Goal: Information Seeking & Learning: Learn about a topic

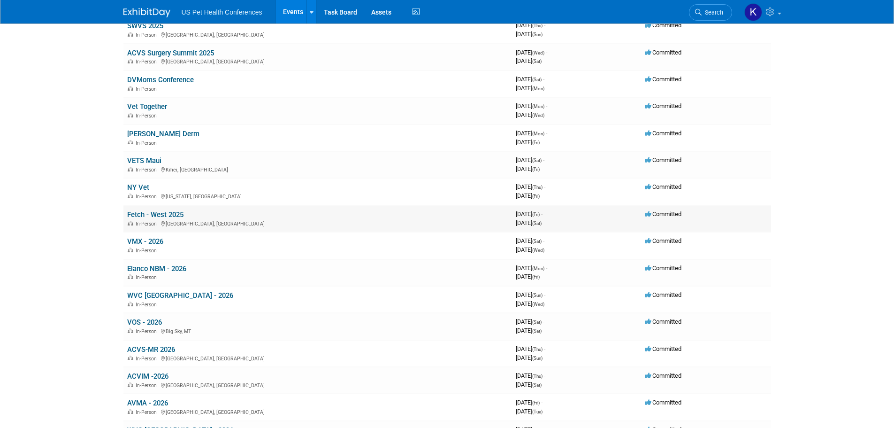
scroll to position [329, 0]
click at [395, 246] on div "In-Person" at bounding box center [317, 249] width 381 height 8
click at [148, 242] on link "VMX - 2026" at bounding box center [145, 240] width 36 height 8
click at [158, 240] on link "VMX - 2026" at bounding box center [145, 240] width 36 height 8
click at [172, 267] on link "Elanco NBM - 2026" at bounding box center [156, 267] width 59 height 8
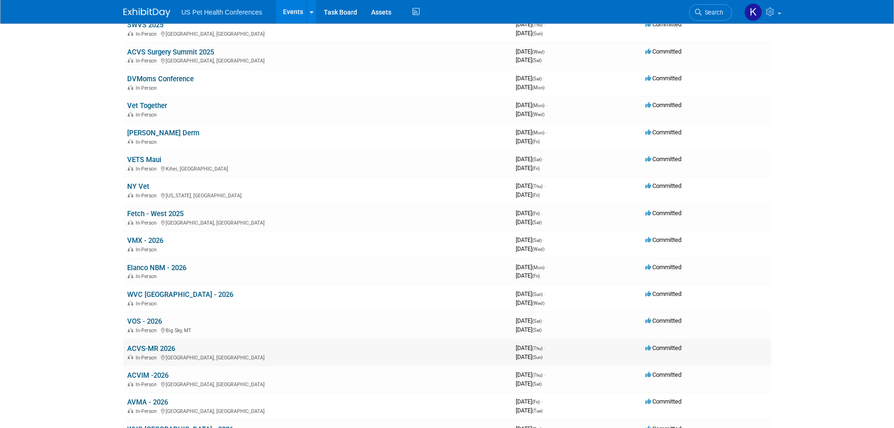
click at [153, 347] on link "ACVS-MR 2026" at bounding box center [151, 348] width 48 height 8
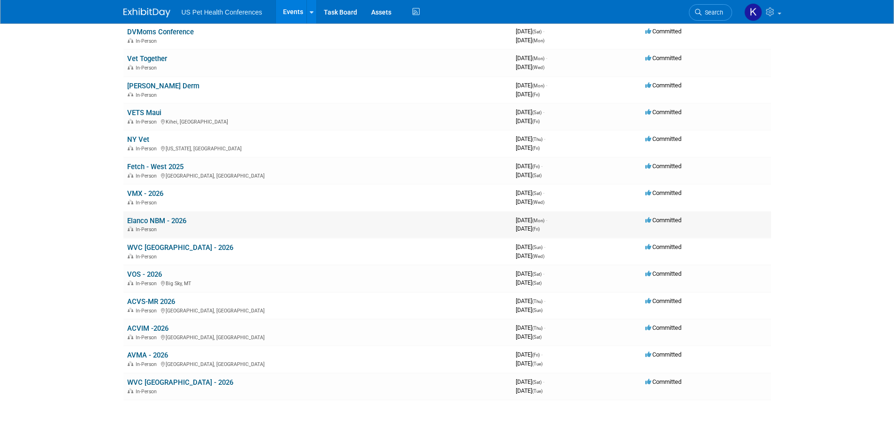
scroll to position [422, 0]
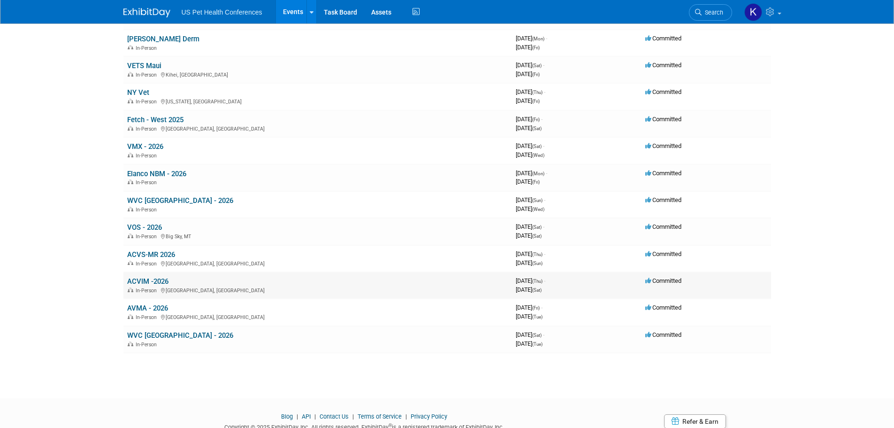
click at [163, 283] on link "ACVIM -2026" at bounding box center [147, 281] width 41 height 8
click at [164, 308] on link "AVMA - 2026" at bounding box center [147, 308] width 41 height 8
click at [157, 334] on link "WVC Nashville - 2026" at bounding box center [180, 335] width 106 height 8
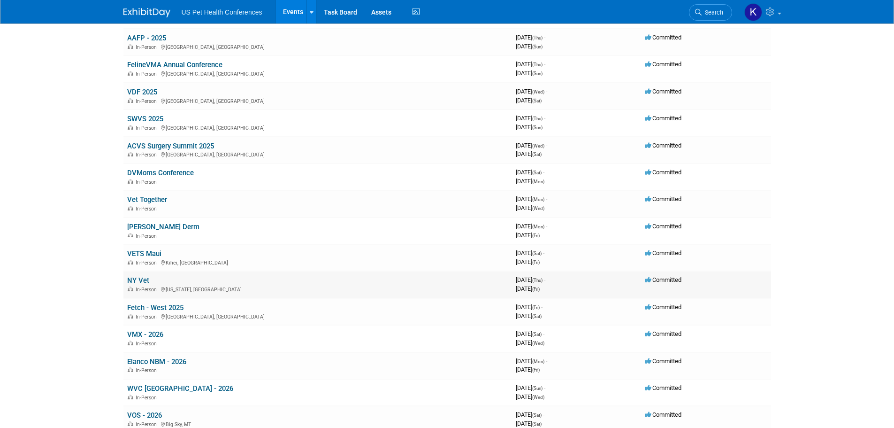
scroll to position [282, 0]
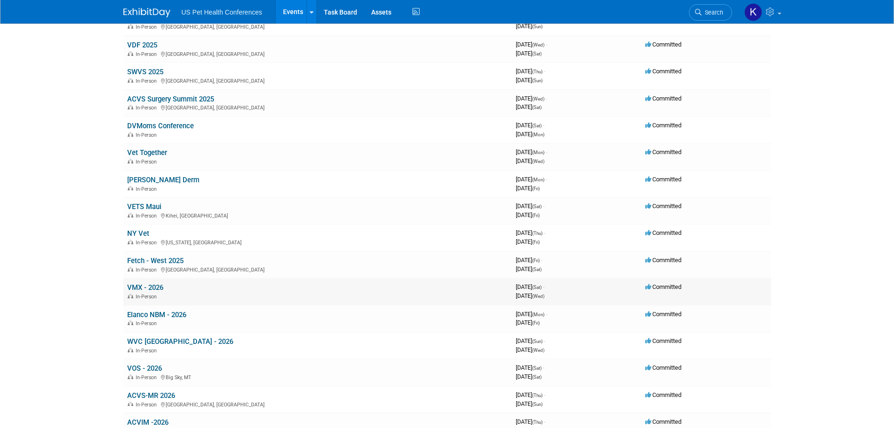
click at [158, 285] on link "VMX - 2026" at bounding box center [145, 287] width 36 height 8
click at [177, 343] on link "WVC Las Vegas - 2026" at bounding box center [180, 341] width 106 height 8
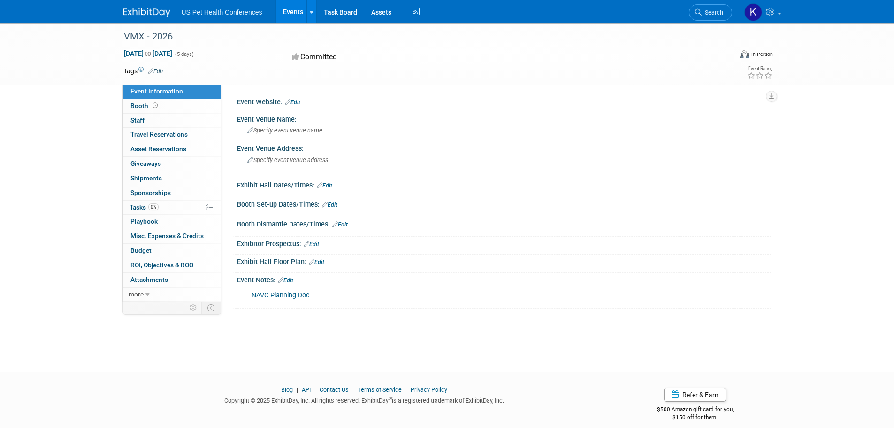
click at [299, 294] on link "NAVC Planning Doc" at bounding box center [281, 295] width 58 height 8
click at [138, 104] on span "Booth" at bounding box center [144, 106] width 29 height 8
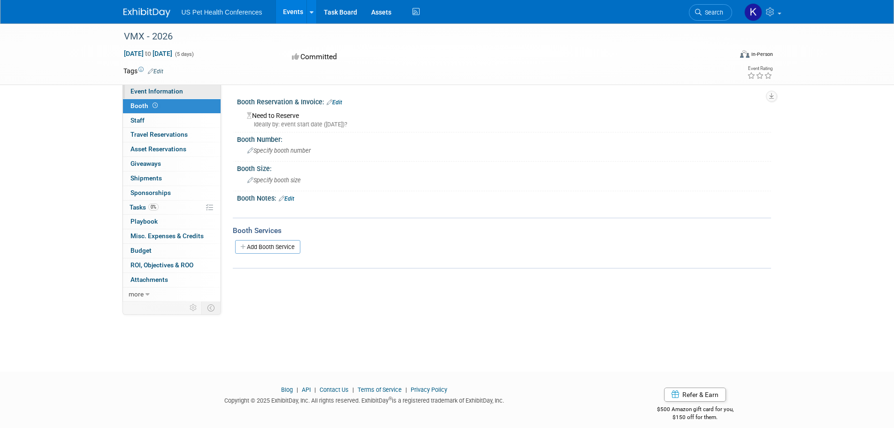
click at [146, 88] on span "Event Information" at bounding box center [156, 91] width 53 height 8
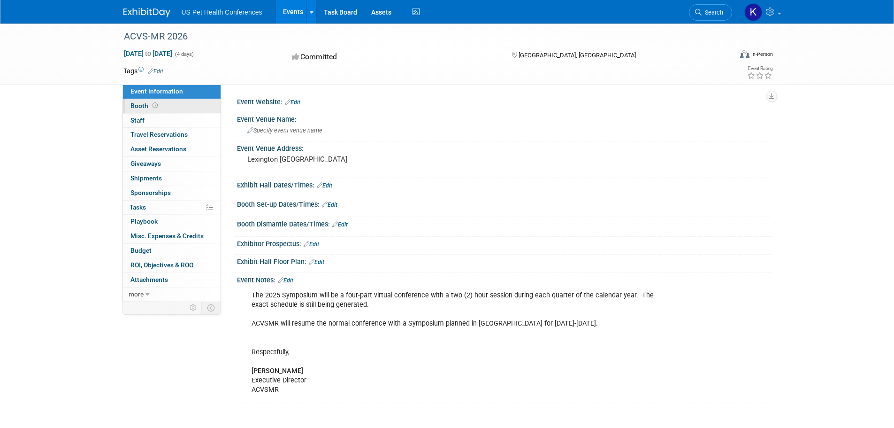
click at [172, 101] on link "Booth" at bounding box center [172, 106] width 98 height 14
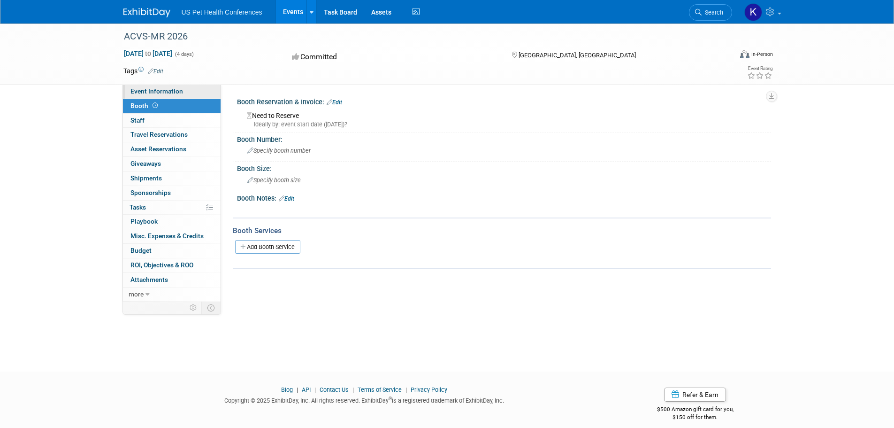
click at [174, 95] on link "Event Information" at bounding box center [172, 91] width 98 height 14
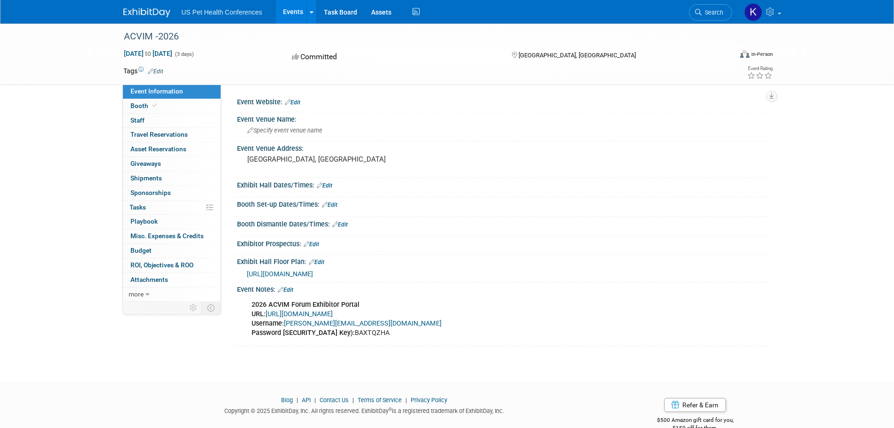
click at [313, 270] on span "https://www.conferenceharvester.com/floorplan/v2/index.asp?EventKey=HOAGMBRC" at bounding box center [280, 274] width 66 height 8
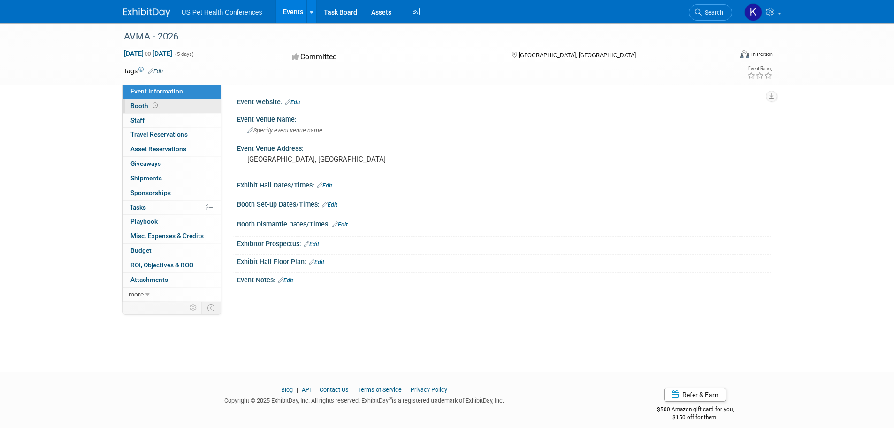
click at [157, 108] on span "Booth" at bounding box center [144, 106] width 29 height 8
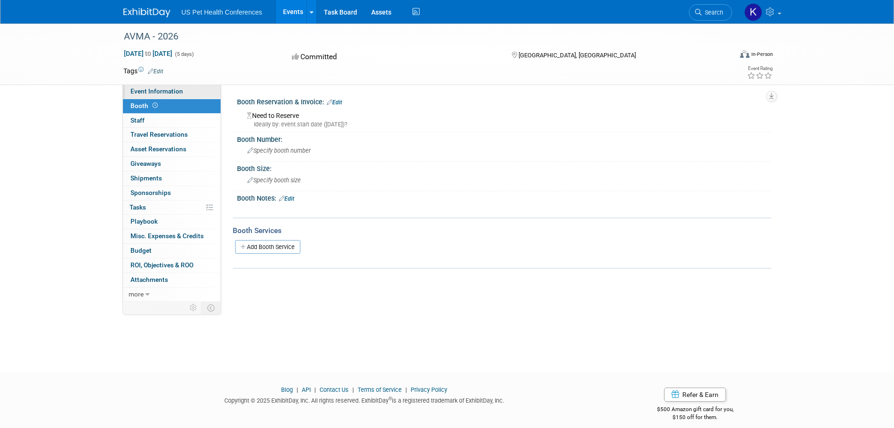
click at [181, 91] on span "Event Information" at bounding box center [156, 91] width 53 height 8
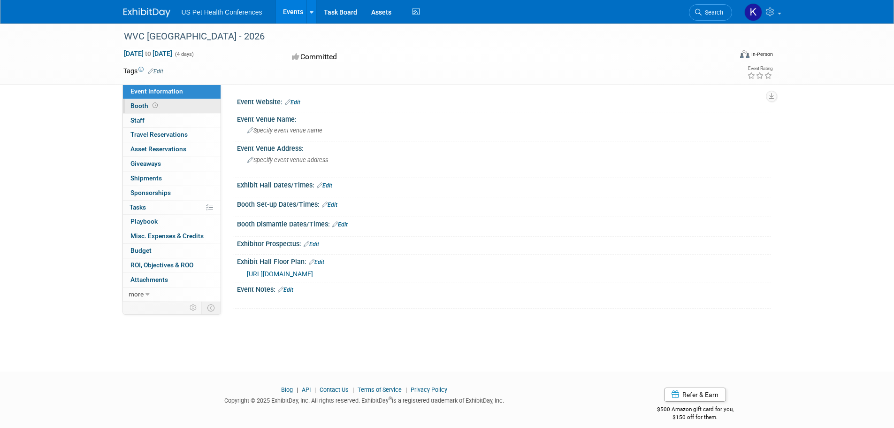
click at [185, 107] on link "Booth" at bounding box center [172, 106] width 98 height 14
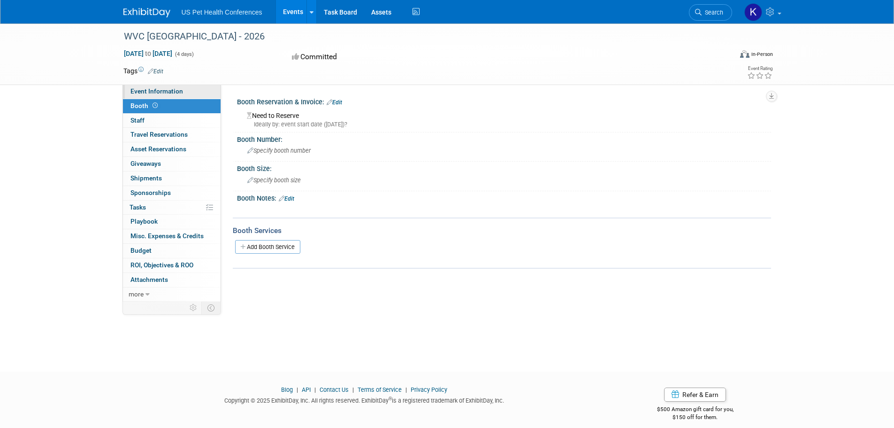
click at [185, 91] on link "Event Information" at bounding box center [172, 91] width 98 height 14
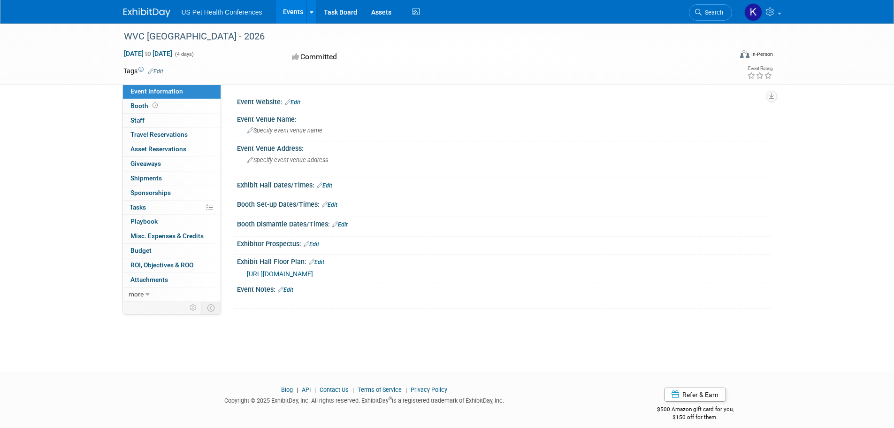
click at [300, 274] on span "https://maps.goeshow.com/vg/nashville/2026" at bounding box center [280, 274] width 66 height 8
click at [174, 105] on link "Booth" at bounding box center [172, 106] width 98 height 14
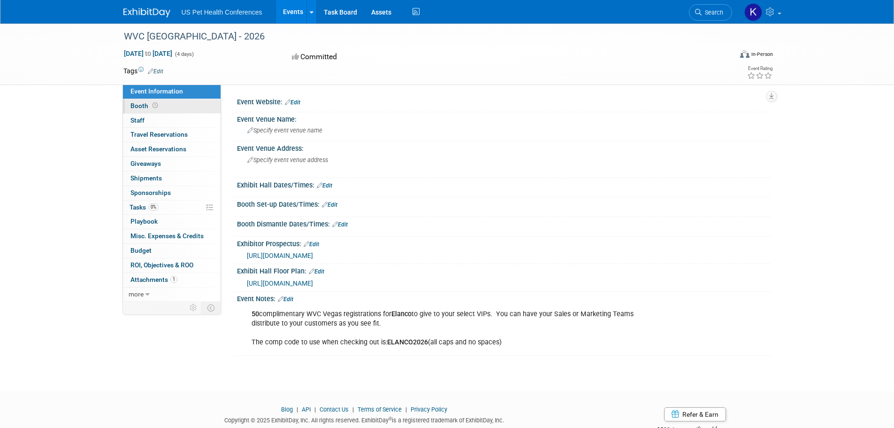
click at [190, 107] on link "Booth" at bounding box center [172, 106] width 98 height 14
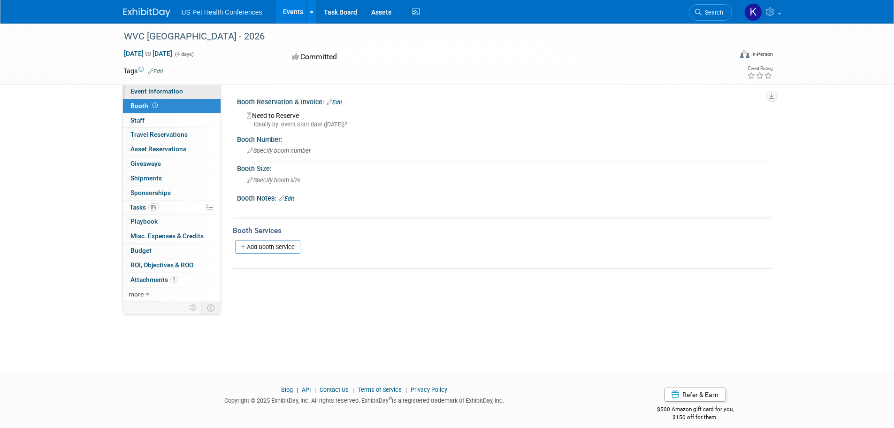
click at [189, 95] on link "Event Information" at bounding box center [172, 91] width 98 height 14
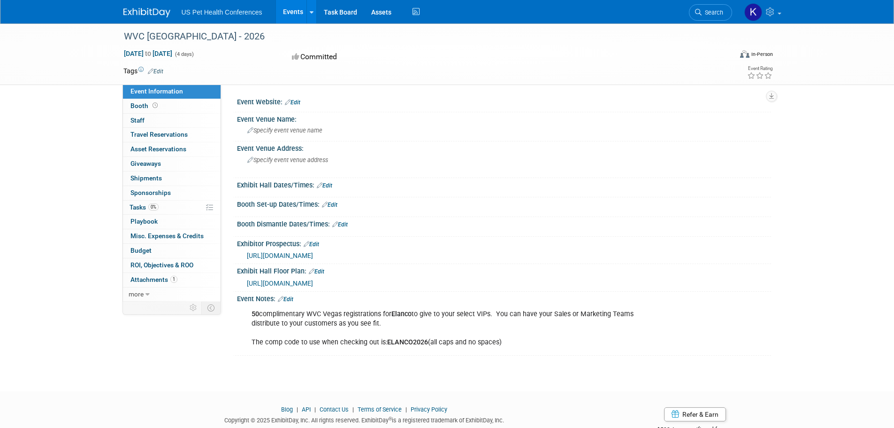
click at [313, 281] on span "[URL][DOMAIN_NAME]" at bounding box center [280, 283] width 66 height 8
click at [54, 169] on div "WVC [GEOGRAPHIC_DATA] - 2026 [DATE] to [DATE] (4 days) [DATE] to [DATE] Committ…" at bounding box center [447, 198] width 894 height 351
